Goal: Use online tool/utility: Use online tool/utility

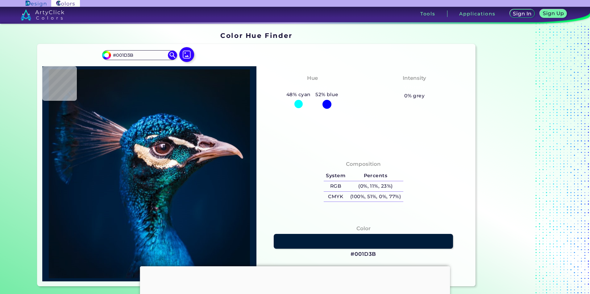
type input "#002245"
type input "#012549"
type input "#091417"
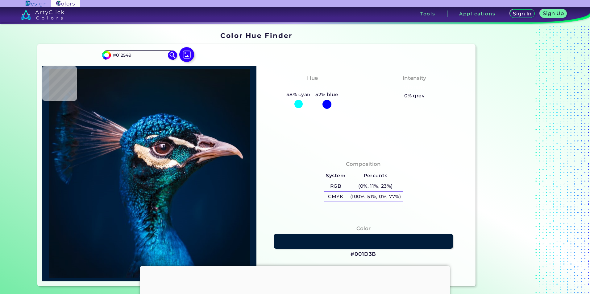
type input "#091417"
type input "#187e90"
type input "#187E90"
type input "#081920"
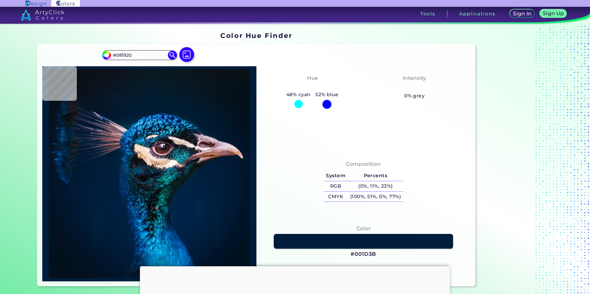
type input "#13212b"
type input "#13212B"
type input "#0e4b8b"
type input "#0E4B8B"
type input "#011e3e"
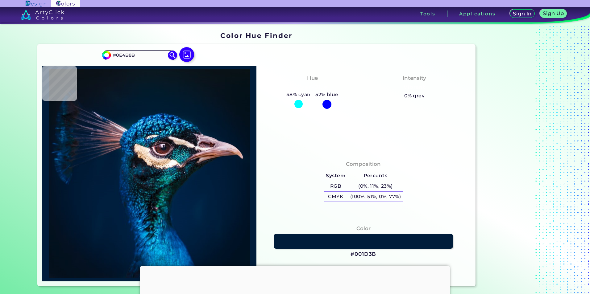
type input "#011E3E"
type input "#001d3b"
type input "#001D3B"
type input "#011c39"
type input "#011C39"
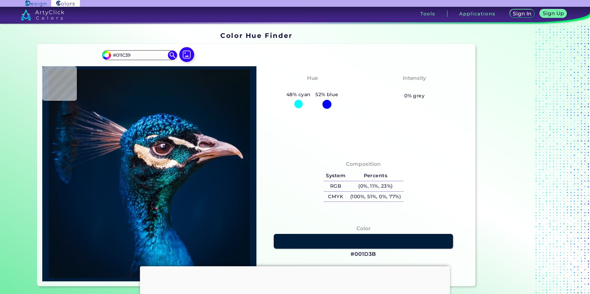
type input "#001832"
type input "#022c5e"
type input "#022C5E"
type input "#000000"
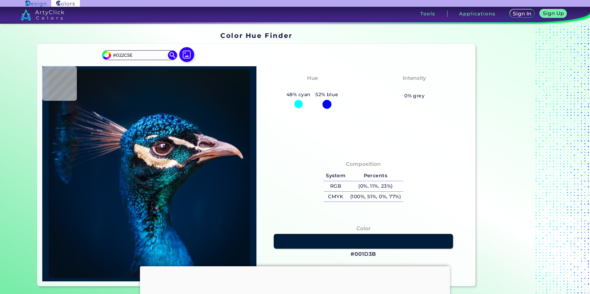
type input "#000000"
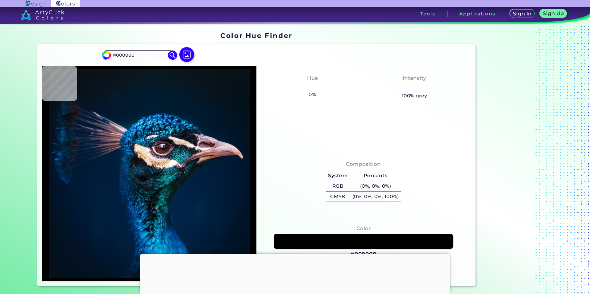
type input "#0a171f"
type input "#0A171F"
type input "#091720"
type input "#071722"
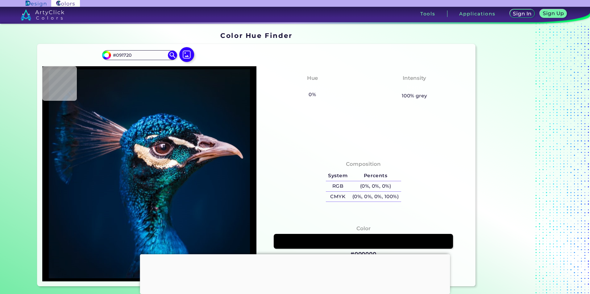
type input "#071722"
type input "#041a28"
type input "#041A28"
type input "#031a2a"
type input "#031A2A"
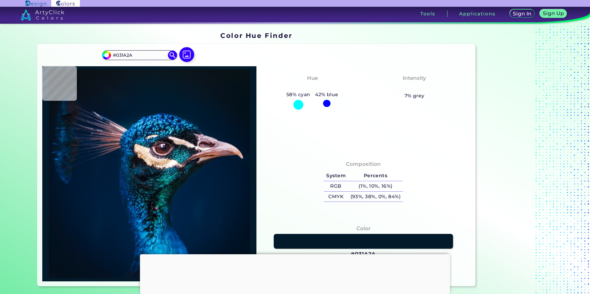
type input "#011b31"
type input "#011B31"
type input "#001c32"
type input "#001C32"
type input "#0c6fad"
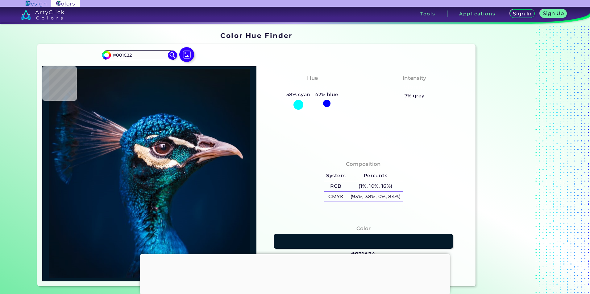
type input "#0C6FAD"
type input "#0c496c"
type input "#0C496C"
type input "#024e7c"
type input "#024E7C"
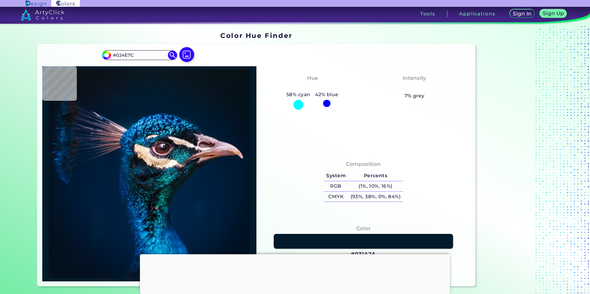
type input "#257c99"
type input "#257C99"
type input "#03090a"
type input "#03090A"
type input "#211f28"
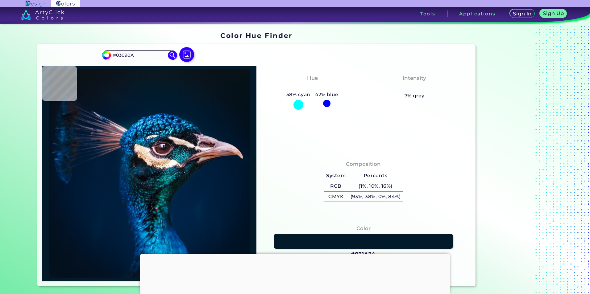
type input "#211F28"
type input "#4b2e40"
type input "#4B2E40"
type input "#674e56"
type input "#674E56"
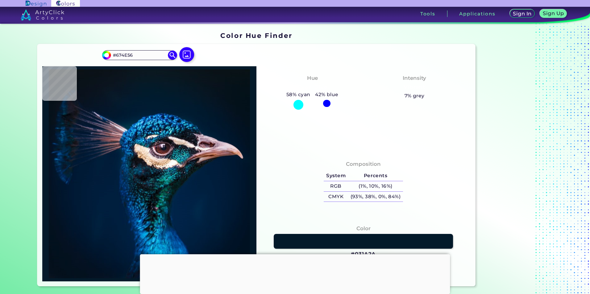
type input "#403147"
type input "#877090"
type input "#846477"
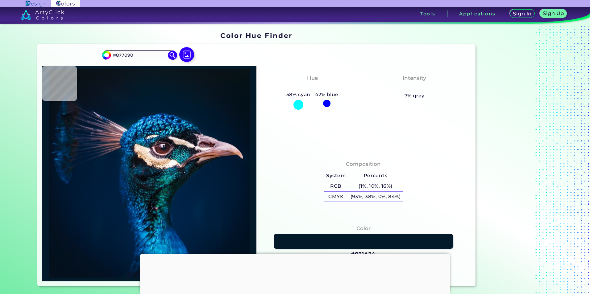
type input "#846477"
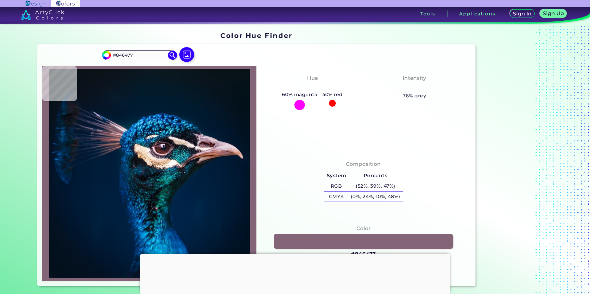
type input "#432026"
type input "#7d352e"
type input "#7D352E"
type input "#bfa3a9"
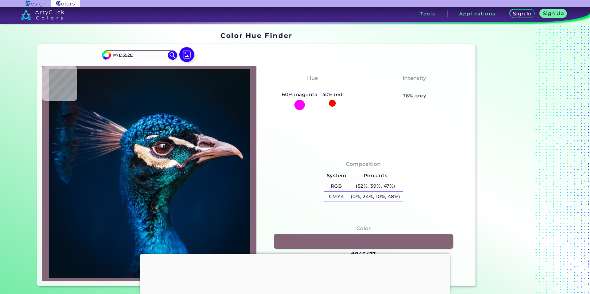
type input "#BFA3A9"
type input "#806e7f"
type input "#806E7F"
type input "#9e90a0"
type input "#9E90A0"
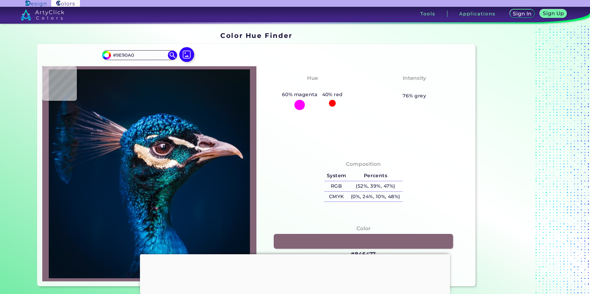
type input "#bcacb9"
type input "#BCACB9"
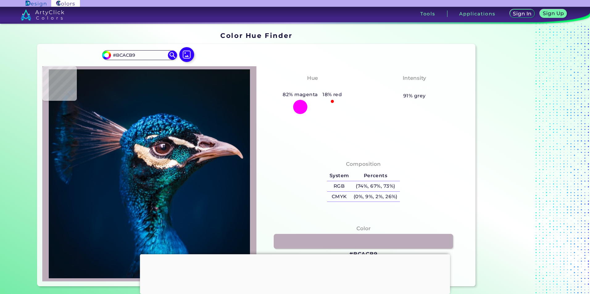
type input "#aa99a9"
type input "#AA99A9"
type input "#74515b"
type input "#74515B"
type input "#5f3a37"
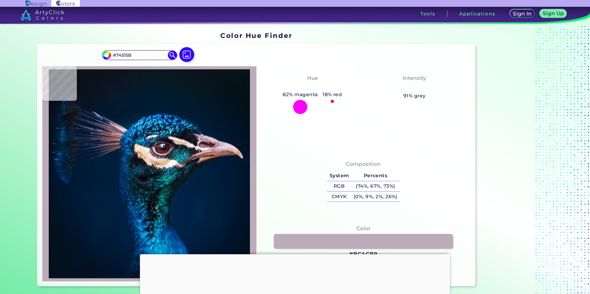
type input "#5F3A37"
type input "#542426"
type input "#472728"
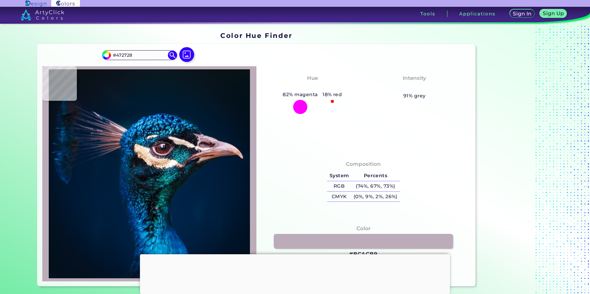
type input "#512b38"
type input "#512B38"
type input "#6b495b"
type input "#6B495B"
type input "#8c6e86"
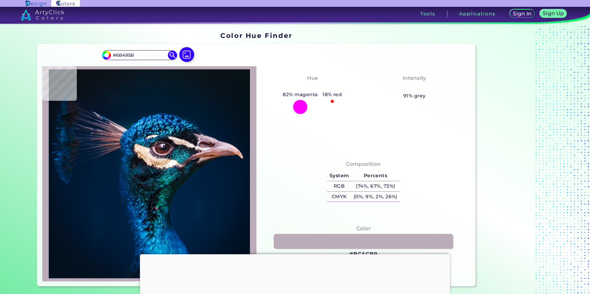
type input "#8C6E86"
type input "#634f6a"
type input "#634F6A"
type input "#1e1e28"
type input "#1E1E28"
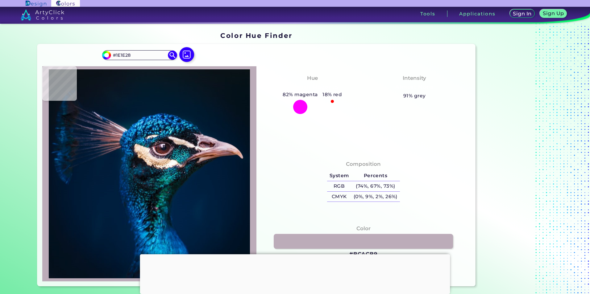
type input "#1f99b3"
type input "#1F99B3"
type input "#05639f"
type input "#05639F"
type input "#001c31"
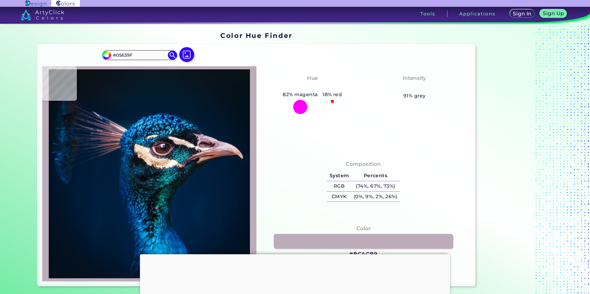
type input "#001C31"
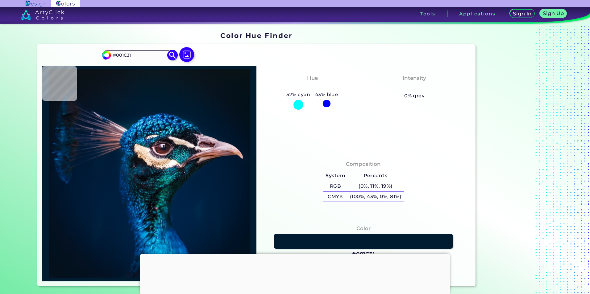
type input "#0a1823"
type input "#0A1823"
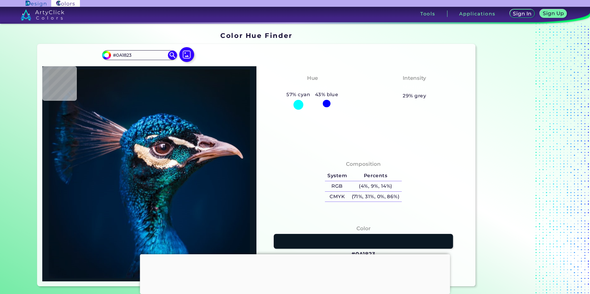
type input "#09161e"
type input "#09161E"
type input "#031a2a"
type input "#031A2A"
type input "#001b30"
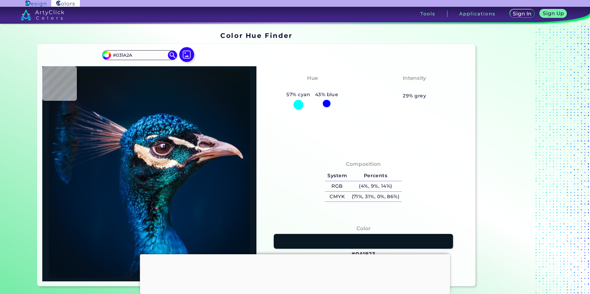
type input "#001B30"
type input "#0a3574"
type input "#0A3574"
type input "#09396c"
type input "#09396C"
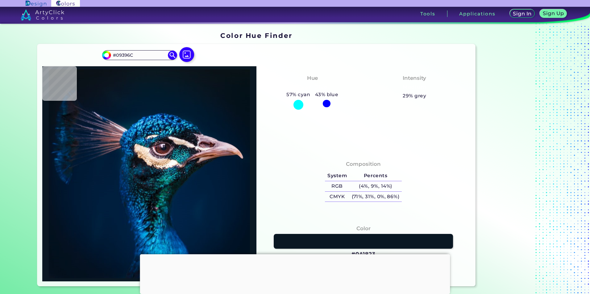
type input "#09456e"
type input "#09456E"
type input "#043053"
type input "#001737"
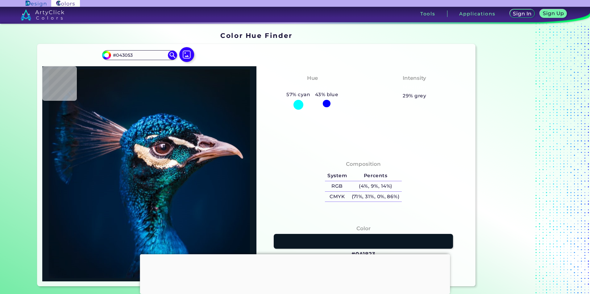
type input "#001737"
type input "#169fb7"
type input "#169FB7"
type input "#002d3a"
type input "#002D3A"
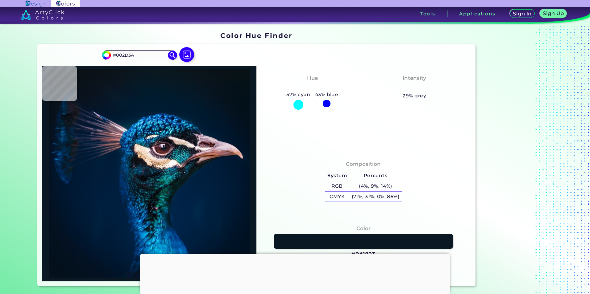
type input "#2f6b8f"
type input "#2F6B8F"
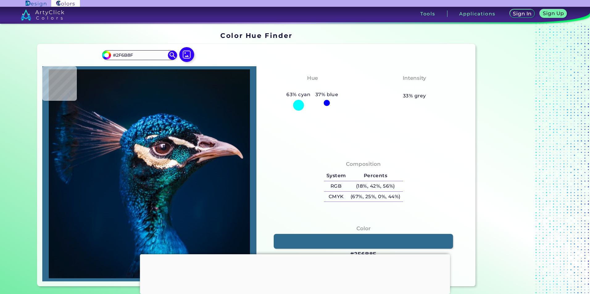
type input "#32a0c9"
type input "#32A0C9"
type input "#139dcf"
type input "#139DCF"
type input "#117491"
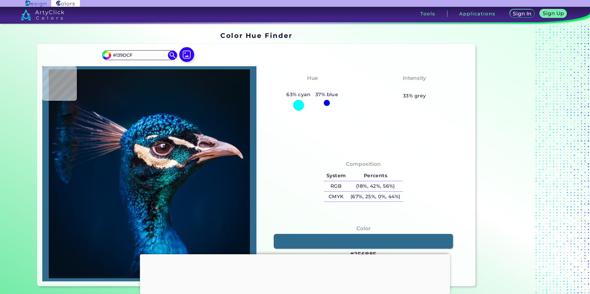
type input "#117491"
type input "#277fa5"
type input "#277FA5"
type input "#0a2c4b"
type input "#0A2C4B"
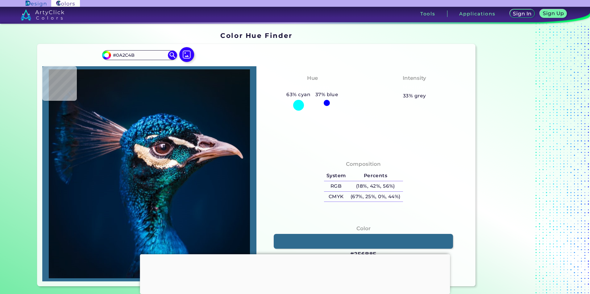
type input "#12131e"
type input "#12131E"
type input "#0f121c"
type input "#0F121C"
type input "#131c2a"
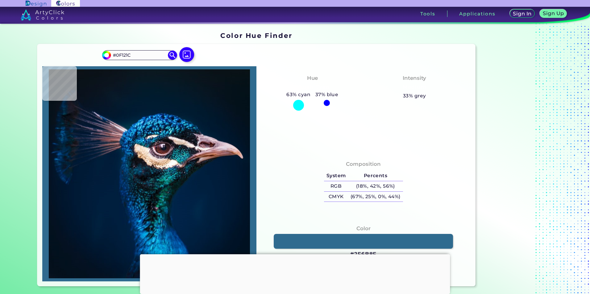
type input "#131C2A"
type input "#04040e"
type input "#04040E"
type input "#1c1823"
type input "#1C1823"
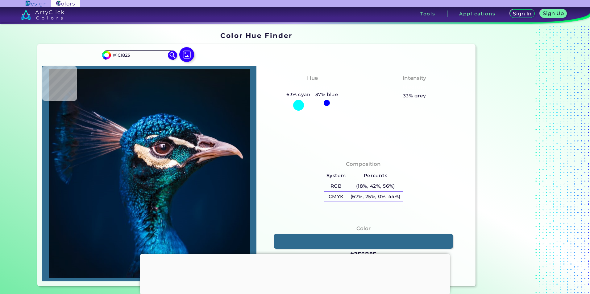
type input "#2a222c"
type input "#2A222C"
type input "#604349"
type input "#fdf2fd"
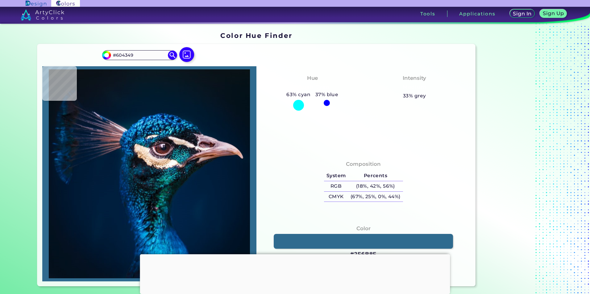
type input "#FDF2FD"
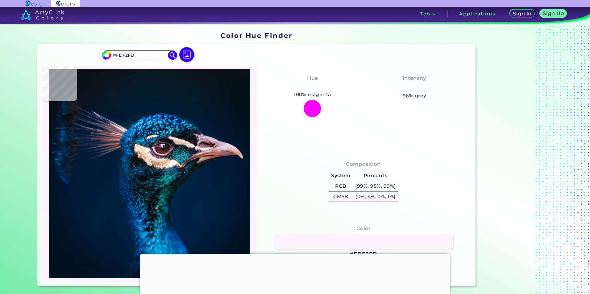
type input "#b2a4b8"
type input "#B2A4B8"
type input "#534961"
type input "#504d65"
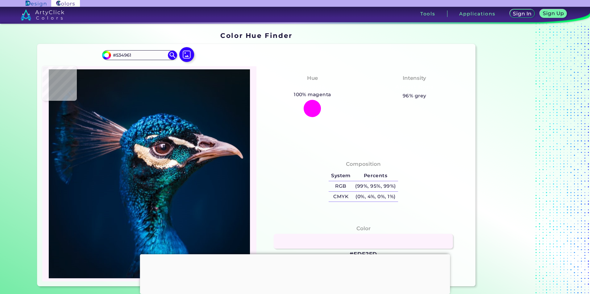
type input "#504D65"
type input "#26263d"
type input "#26263D"
type input "#0e1228"
type input "#0E1228"
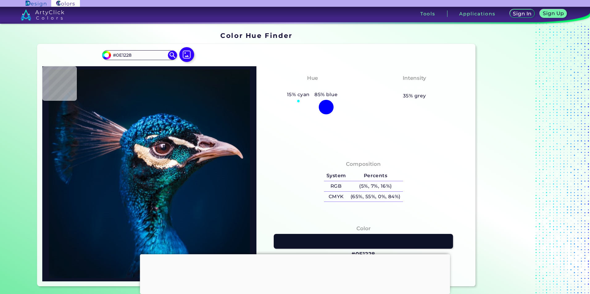
type input "#0f0f25"
type input "#0F0F25"
type input "#131025"
type input "#161426"
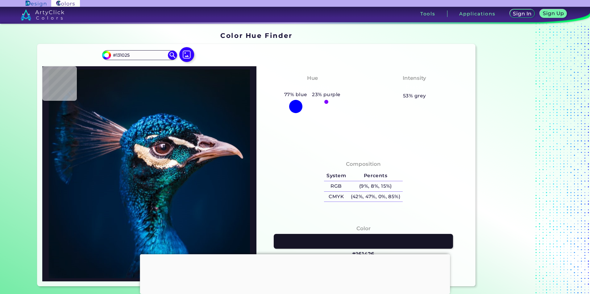
type input "#161426"
type input "#151221"
type input "#484555"
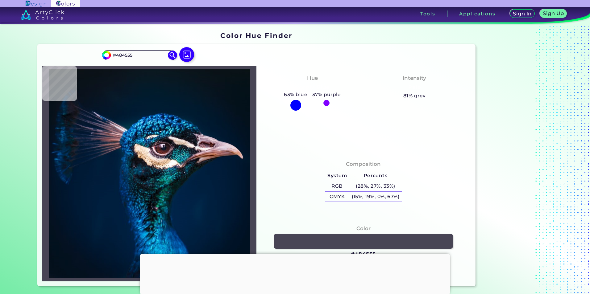
type input "#5a5262"
type input "#5A5262"
type input "#302331"
type input "#3c2937"
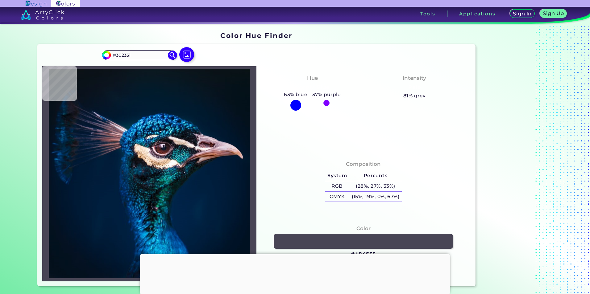
type input "#3C2937"
type input "#523644"
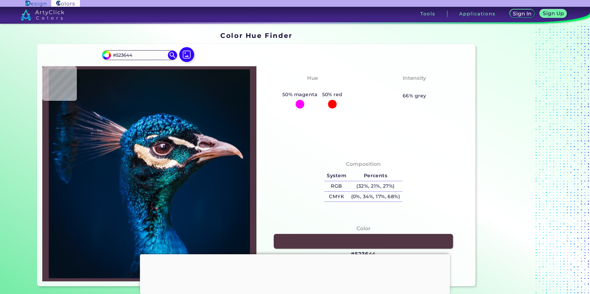
type input "#5a3947"
type input "#5A3947"
type input "#5a3945"
type input "#5A3945"
type input "#46202b"
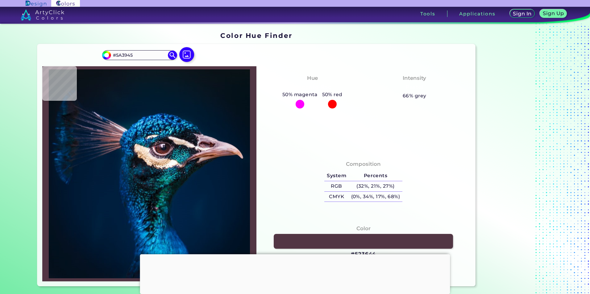
type input "#46202B"
type input "#4f2530"
type input "#4F2530"
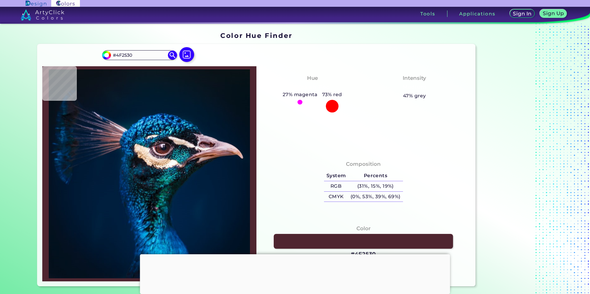
type input "#4d232e"
type input "#4D232E"
type input "#4b1f26"
type input "#4B1F26"
type input "#572a2f"
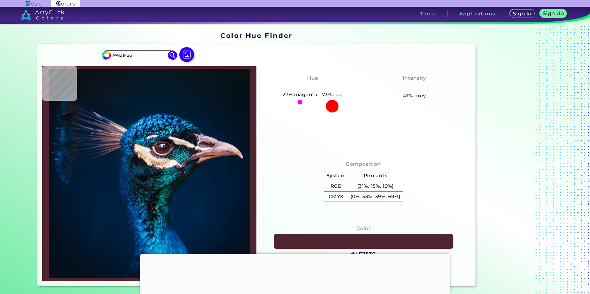
type input "#572A2F"
type input "#5e3134"
type input "#5E3134"
type input "#62333a"
type input "#62333A"
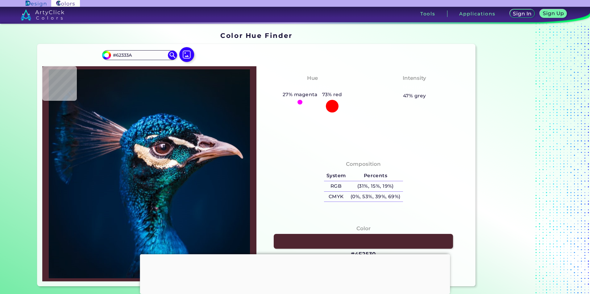
type input "#826b75"
type input "#826B75"
type input "#255675"
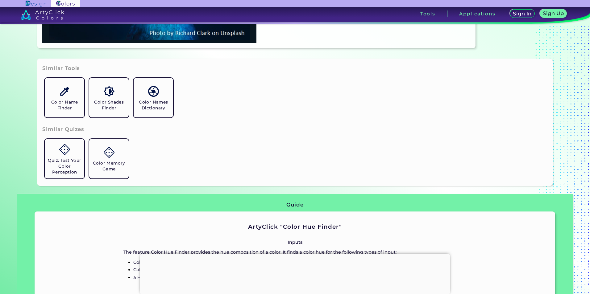
scroll to position [247, 0]
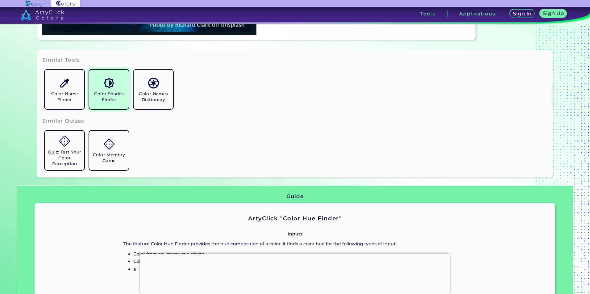
click at [105, 87] on img at bounding box center [109, 83] width 11 height 11
